Goal: Navigation & Orientation: Find specific page/section

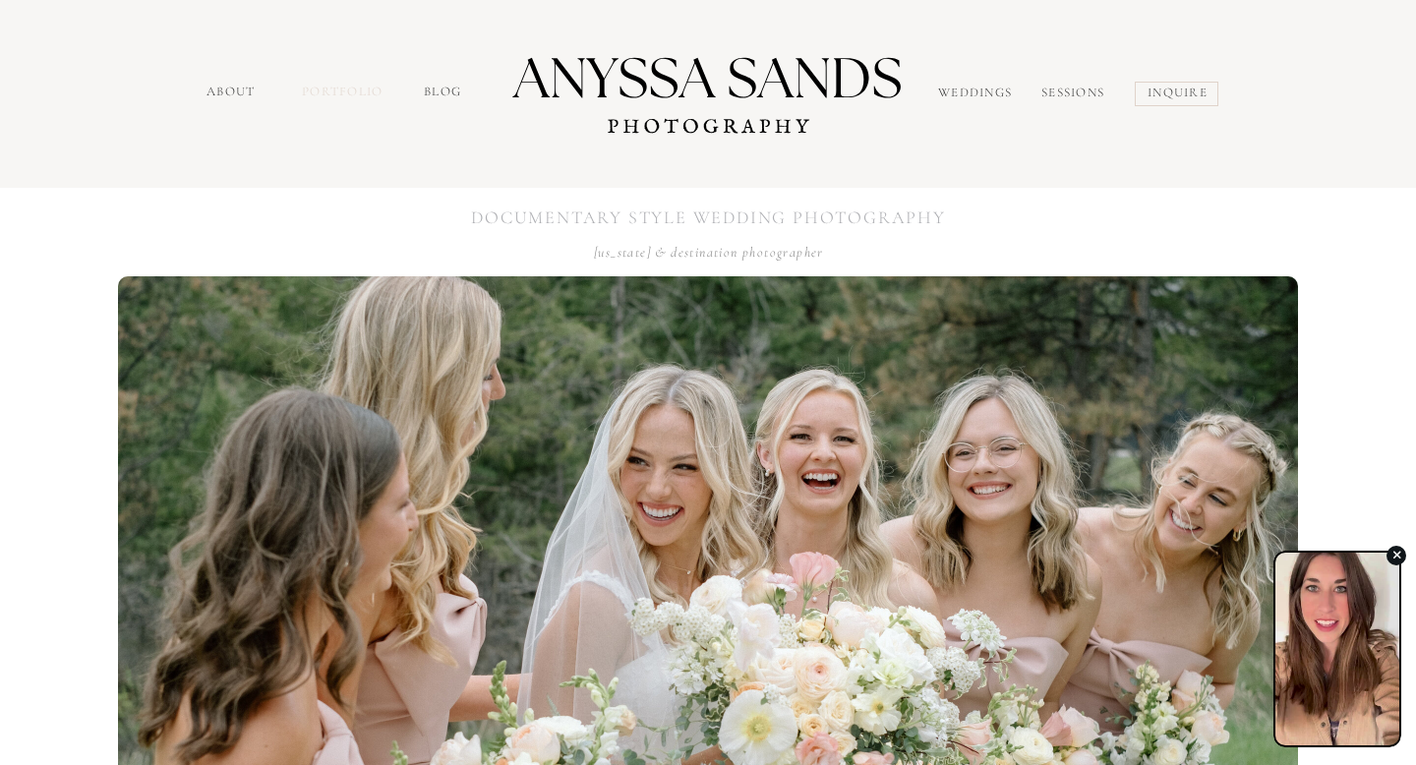
click at [358, 96] on nav "portfolio" at bounding box center [344, 94] width 85 height 23
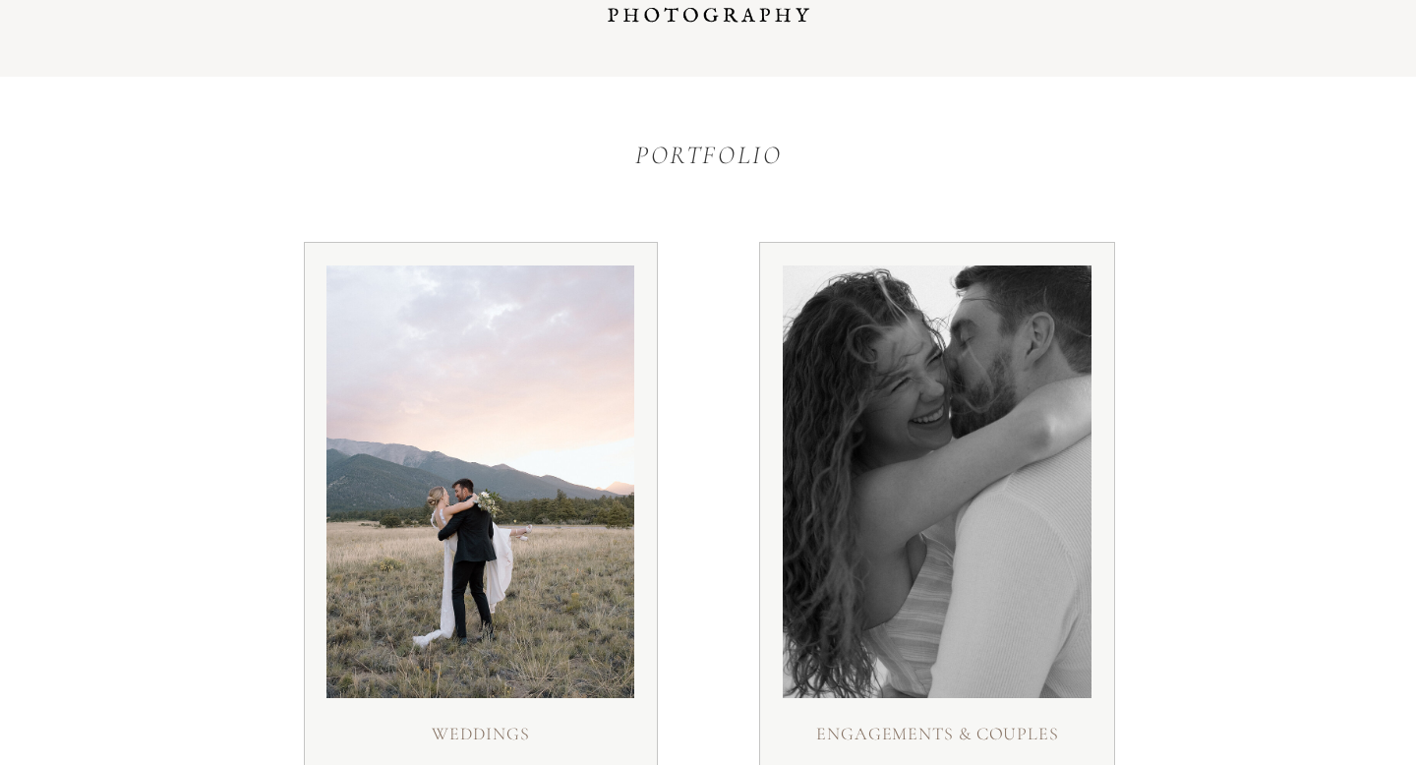
scroll to position [379, 0]
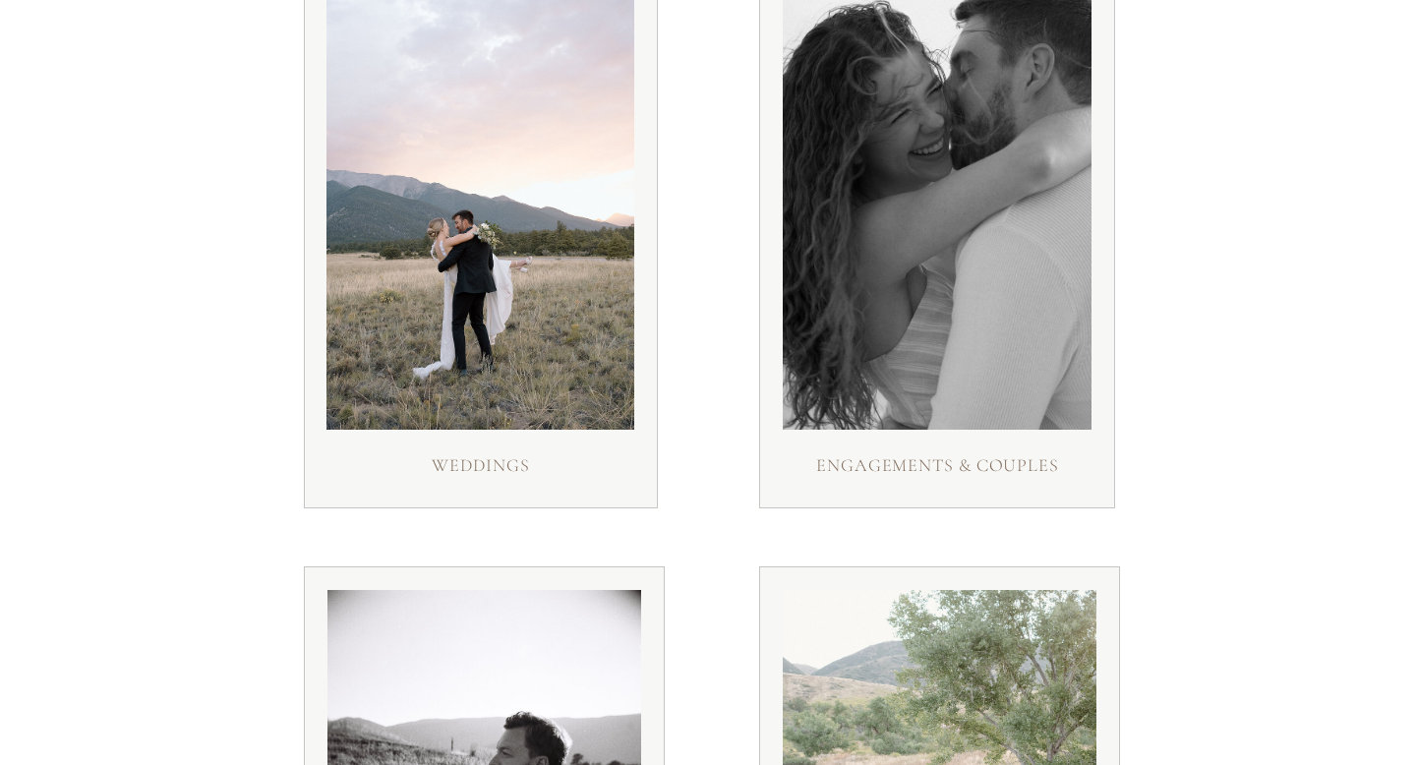
click at [522, 445] on div at bounding box center [481, 240] width 354 height 535
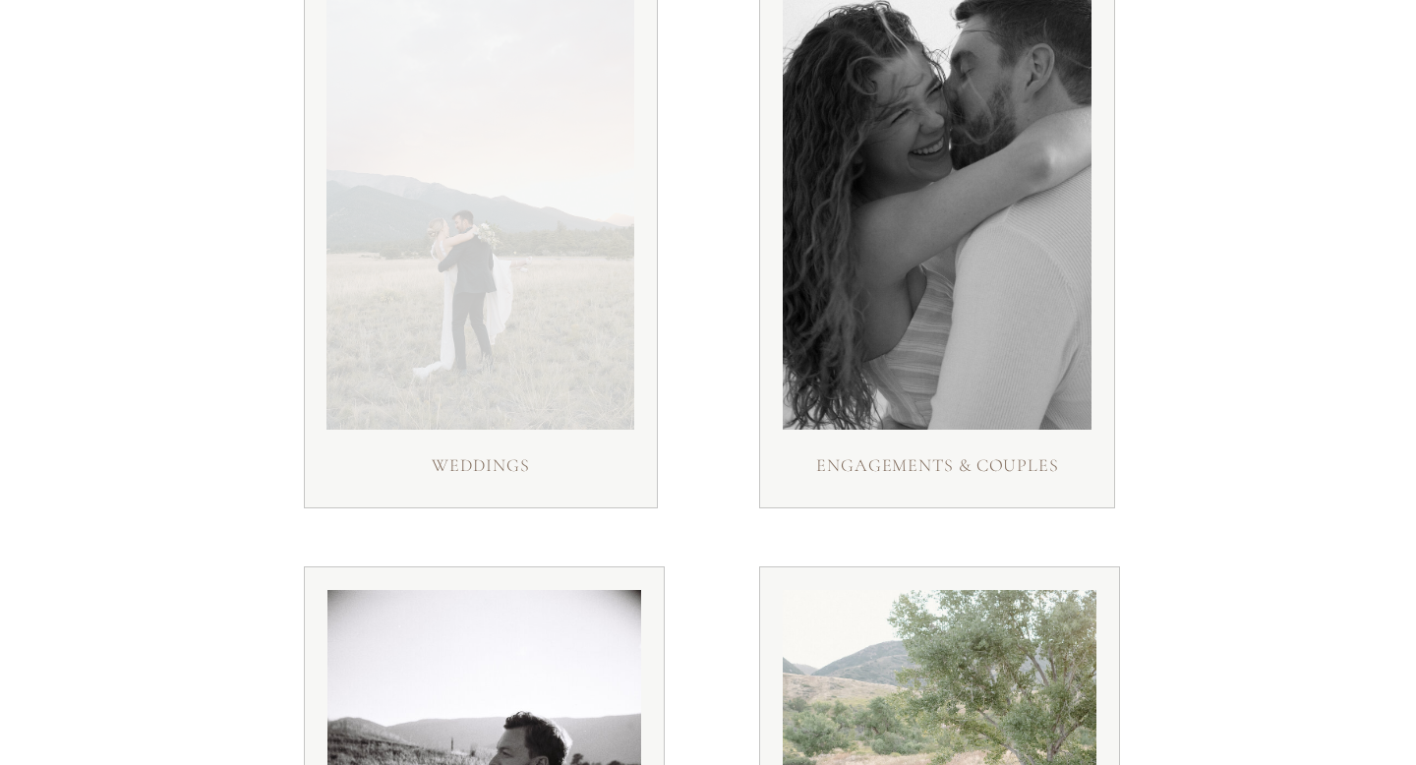
click at [516, 407] on div at bounding box center [480, 213] width 308 height 433
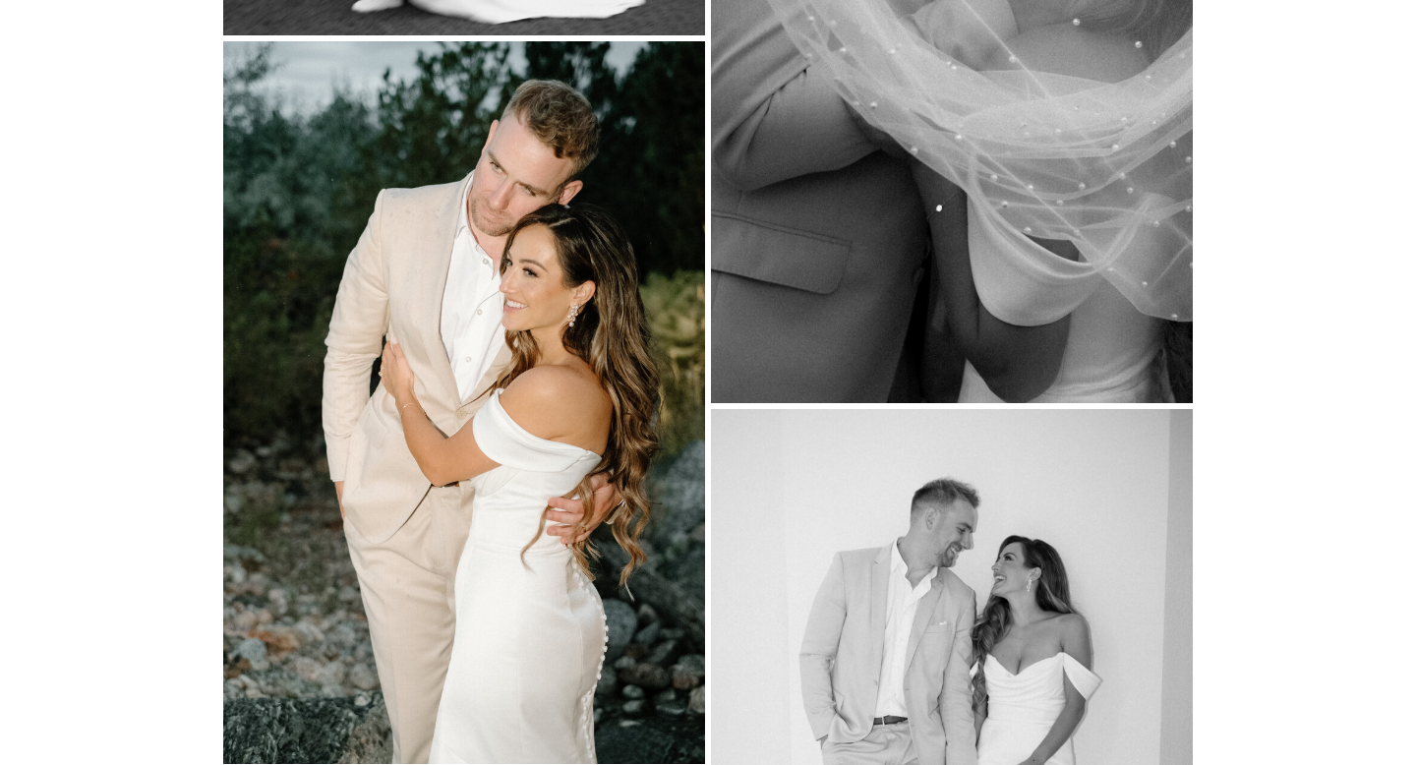
scroll to position [17714, 0]
